Goal: Information Seeking & Learning: Compare options

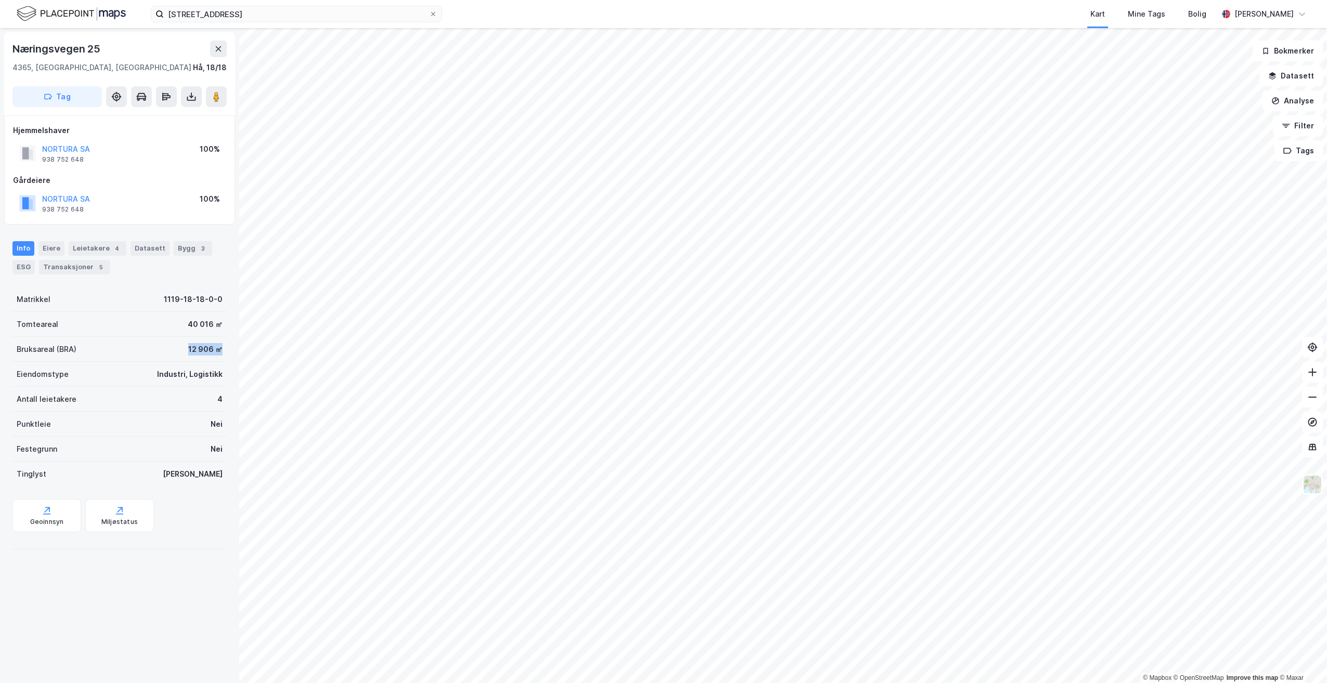
drag, startPoint x: 181, startPoint y: 349, endPoint x: 223, endPoint y: 353, distance: 42.3
click at [223, 353] on div "Næringsvegen 25 4365, [GEOGRAPHIC_DATA], [GEOGRAPHIC_DATA] Hå, 18/18 Tag Hjemme…" at bounding box center [119, 355] width 239 height 655
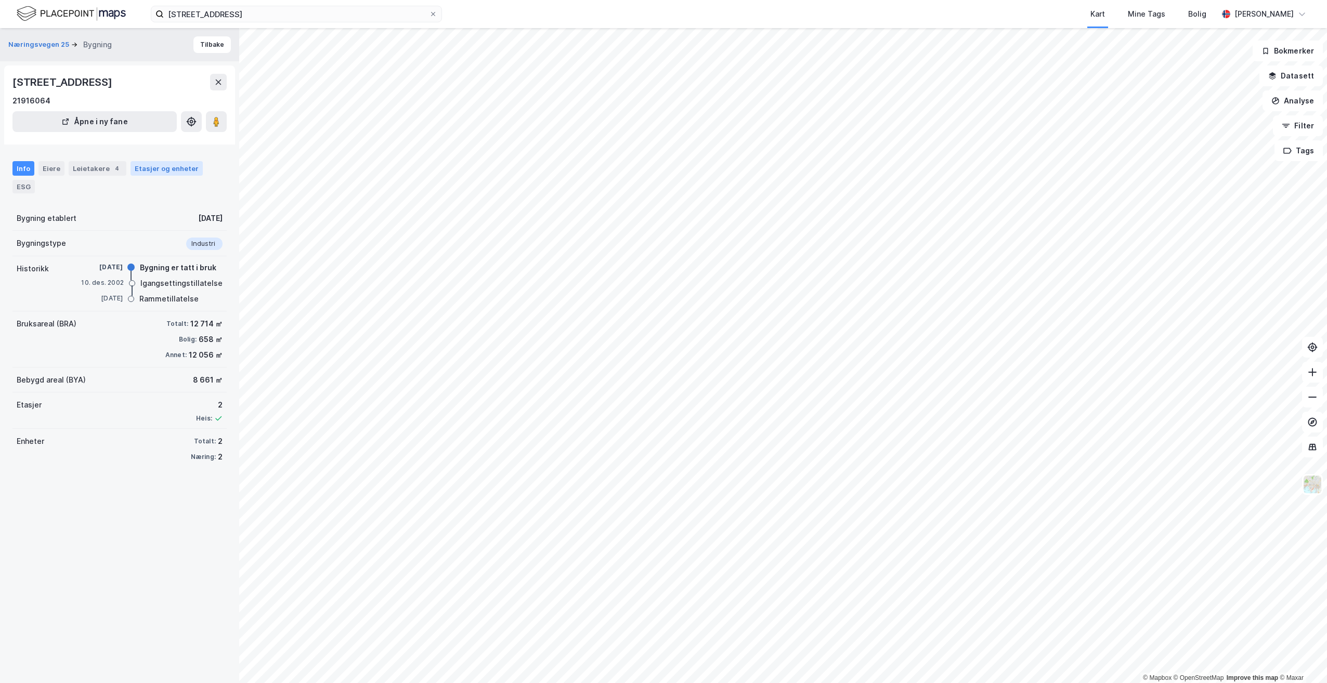
click at [172, 165] on div "Etasjer og enheter" at bounding box center [167, 168] width 64 height 9
